Goal: Check status: Check status

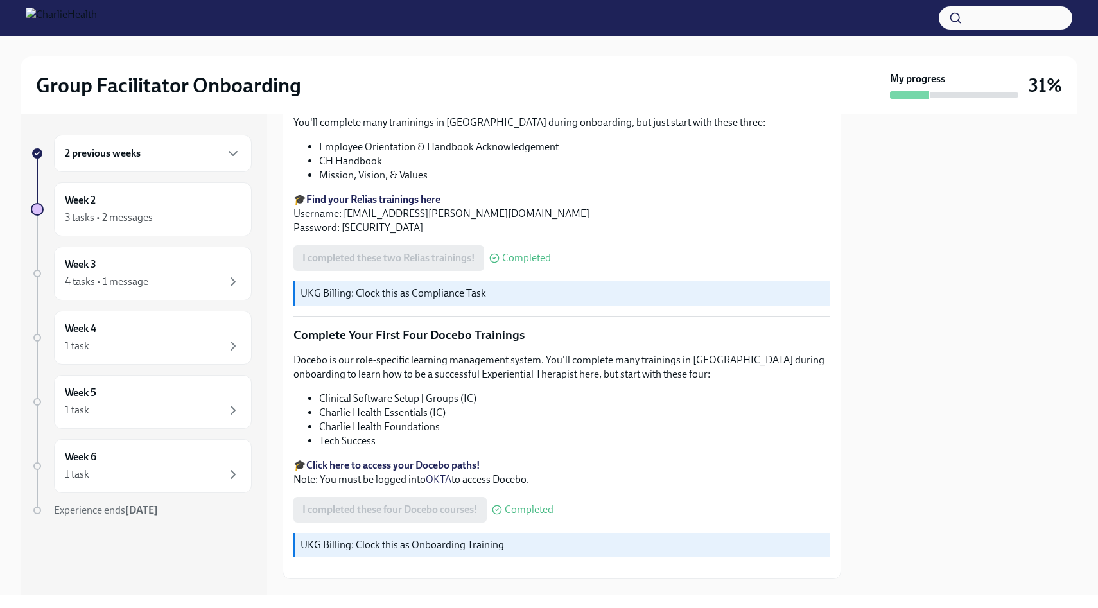
scroll to position [1685, 0]
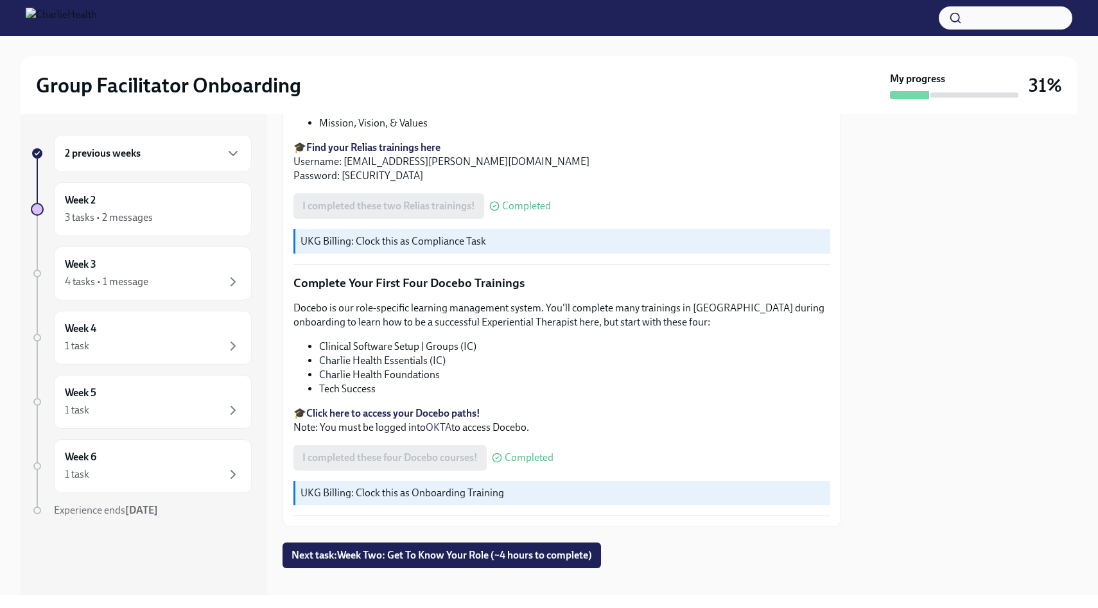
click at [185, 159] on div "2 previous weeks" at bounding box center [153, 153] width 176 height 15
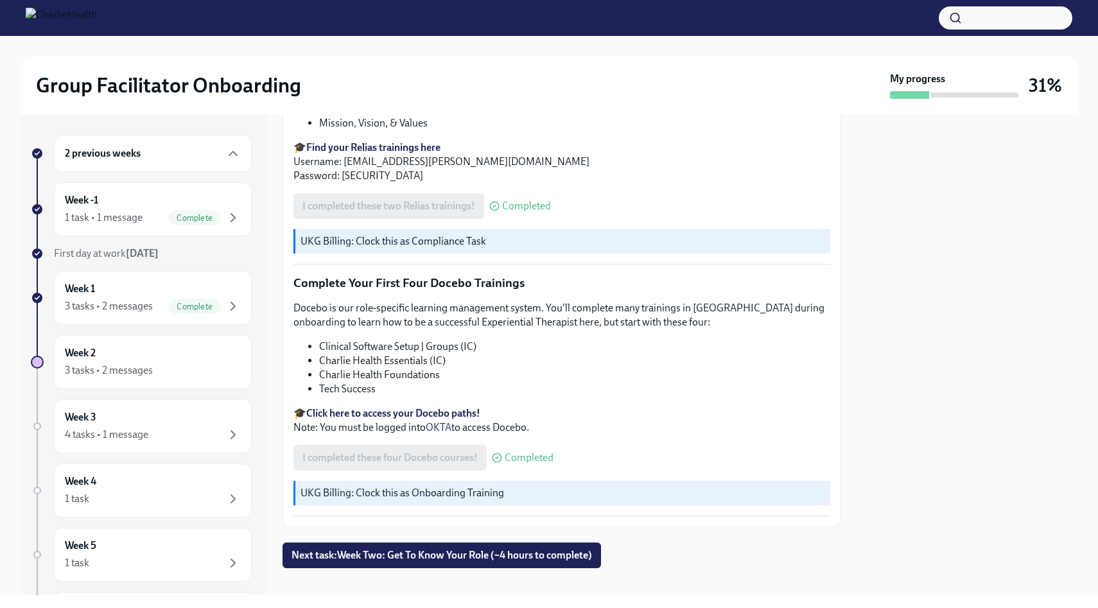
click at [225, 91] on h2 "Group Facilitator Onboarding" at bounding box center [168, 86] width 265 height 26
click at [228, 87] on h2 "Group Facilitator Onboarding" at bounding box center [168, 86] width 265 height 26
click at [232, 76] on h2 "Group Facilitator Onboarding" at bounding box center [168, 86] width 265 height 26
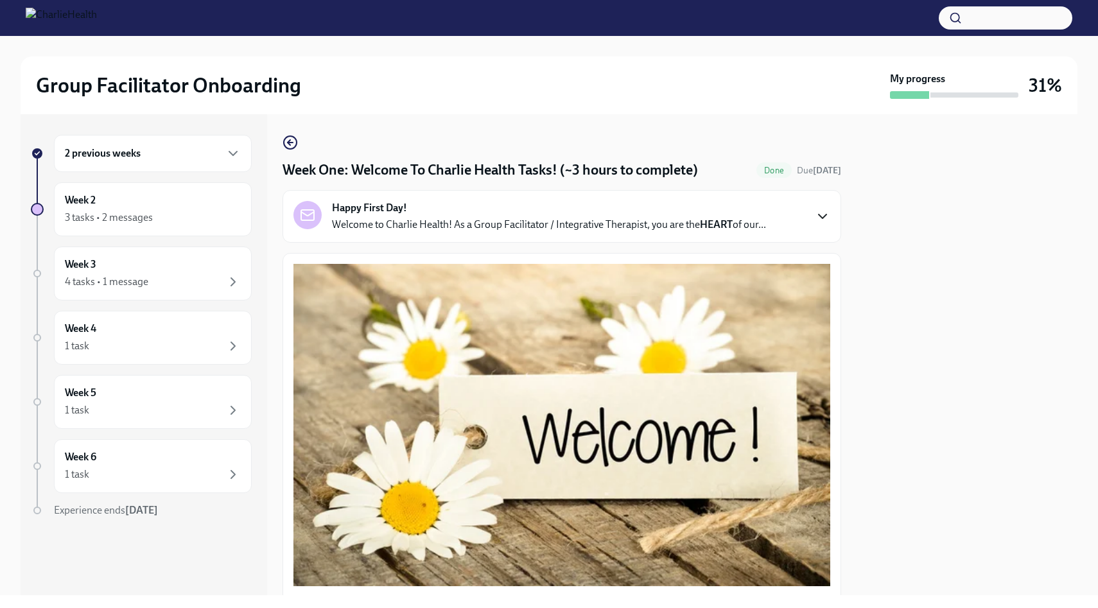
click at [826, 216] on icon "button" at bounding box center [822, 216] width 15 height 15
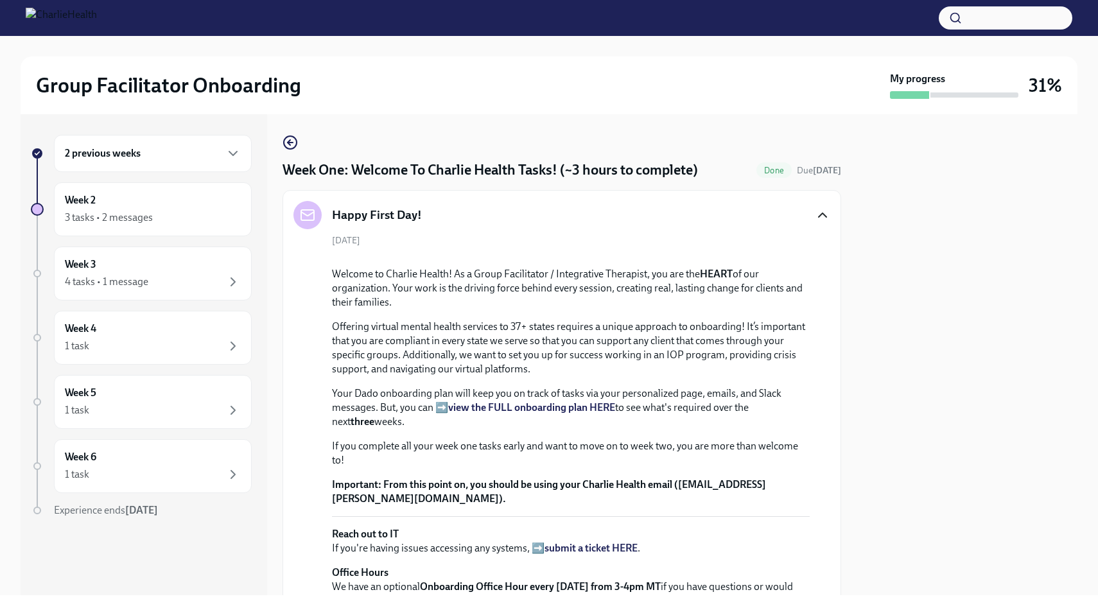
click at [582, 73] on div "Group Facilitator Onboarding" at bounding box center [460, 86] width 849 height 26
